Goal: Communication & Community: Ask a question

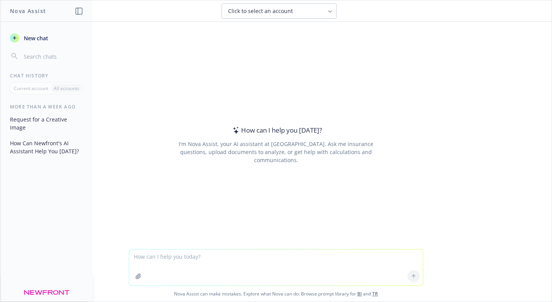
click at [26, 57] on input "button" at bounding box center [52, 56] width 61 height 11
type input "asdasda"
click at [70, 57] on input "asdasd" at bounding box center [52, 56] width 61 height 11
click at [82, 57] on input "asdasd" at bounding box center [52, 56] width 61 height 11
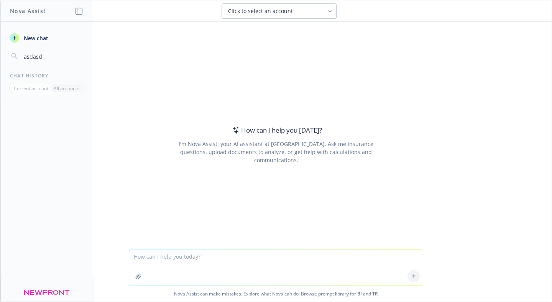
click at [82, 57] on input "asdasd" at bounding box center [52, 56] width 61 height 11
type input "asdasd"
click at [129, 70] on div "How can I help you [DATE]? I'm Nova Assist, your AI assistant at Newfront. Ask …" at bounding box center [276, 145] width 294 height 172
click at [61, 61] on input "asdasd" at bounding box center [52, 56] width 61 height 11
